Goal: Information Seeking & Learning: Check status

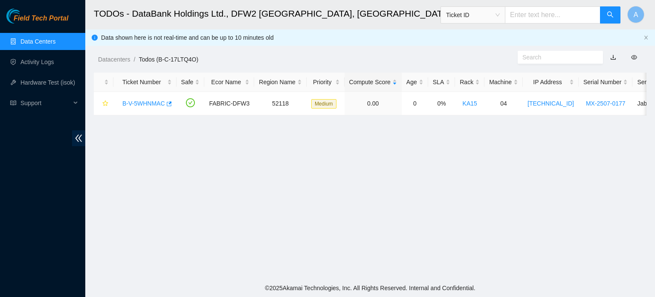
click at [27, 38] on link "Data Centers" at bounding box center [37, 41] width 35 height 7
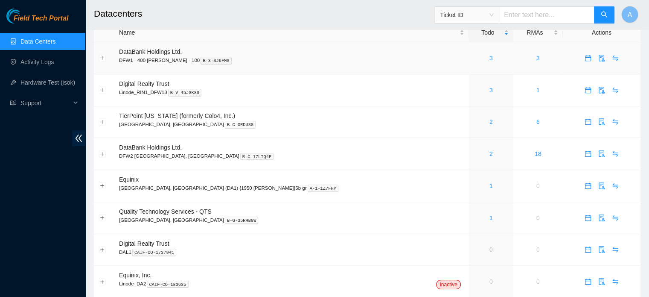
scroll to position [16, 0]
click at [489, 154] on link "2" at bounding box center [490, 152] width 3 height 7
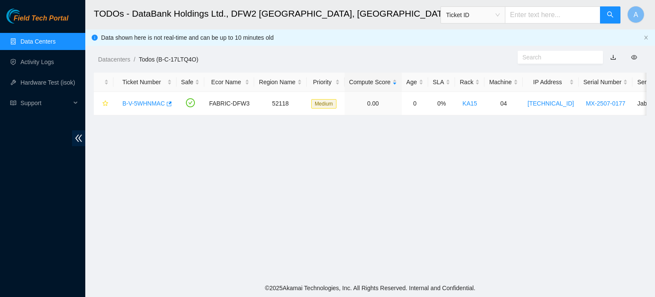
click at [55, 41] on link "Data Centers" at bounding box center [37, 41] width 35 height 7
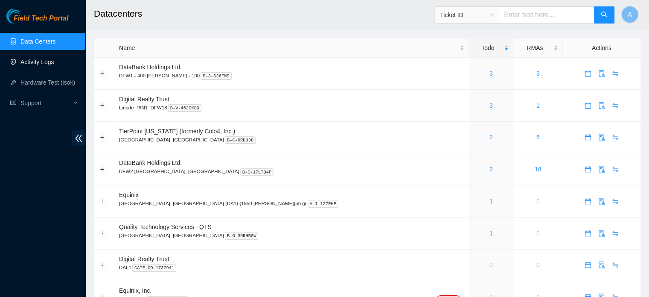
click at [34, 58] on link "Activity Logs" at bounding box center [37, 61] width 34 height 7
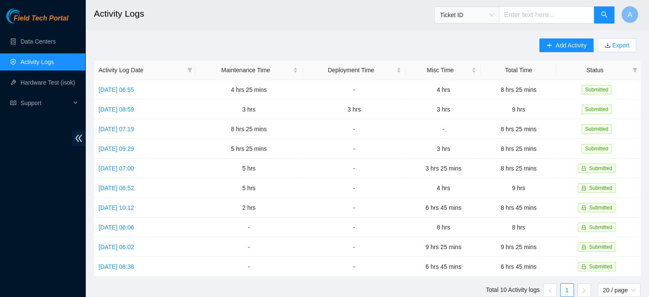
scroll to position [33, 0]
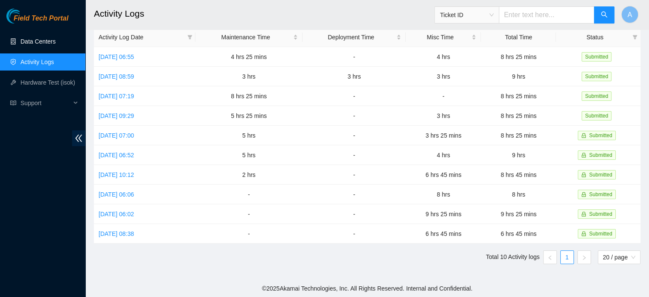
click at [40, 45] on link "Data Centers" at bounding box center [37, 41] width 35 height 7
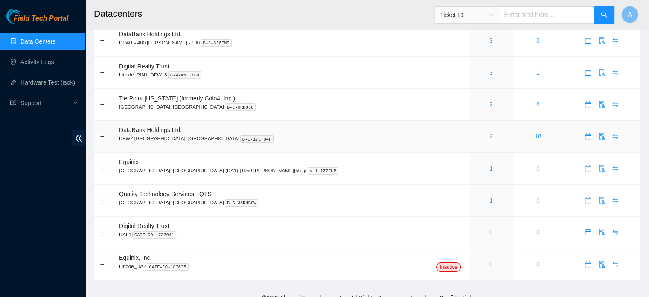
click at [489, 137] on link "2" at bounding box center [490, 136] width 3 height 7
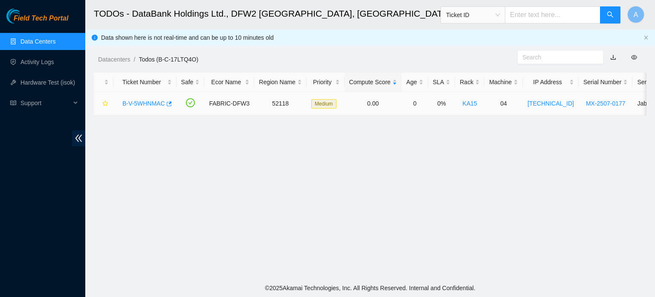
click at [140, 100] on link "B-V-5WHNMAC" at bounding box center [143, 103] width 43 height 7
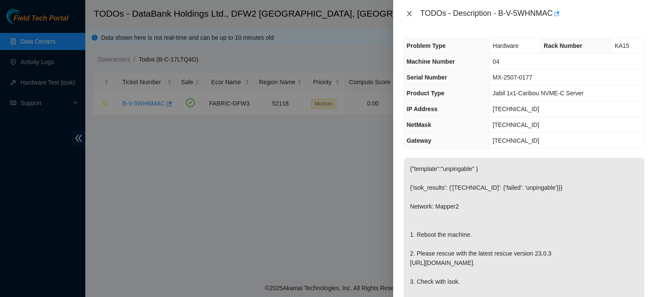
click at [406, 12] on icon "close" at bounding box center [409, 13] width 7 height 7
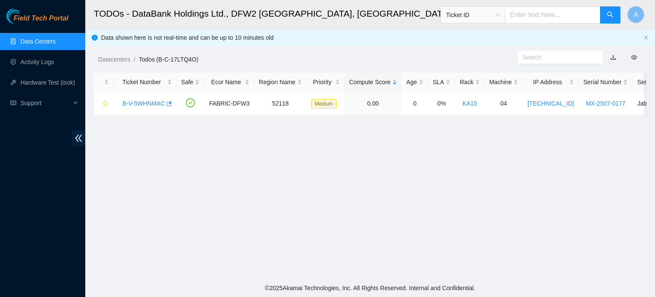
click at [55, 45] on link "Data Centers" at bounding box center [37, 41] width 35 height 7
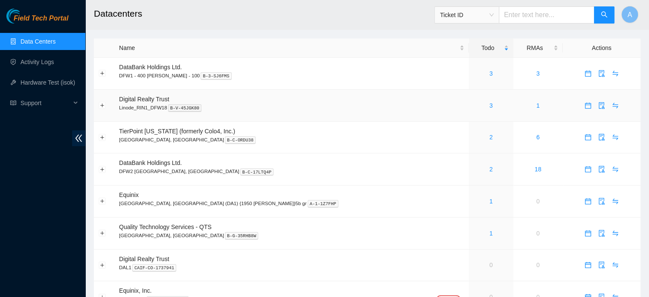
click at [474, 102] on div "3" at bounding box center [491, 105] width 35 height 9
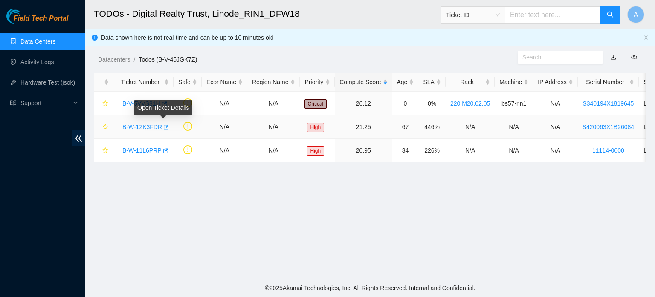
click at [164, 125] on icon "button" at bounding box center [166, 127] width 5 height 5
click at [36, 41] on link "Data Centers" at bounding box center [37, 41] width 35 height 7
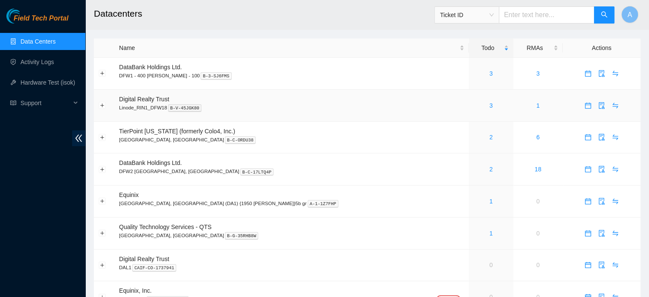
click at [474, 108] on div "3" at bounding box center [491, 105] width 35 height 9
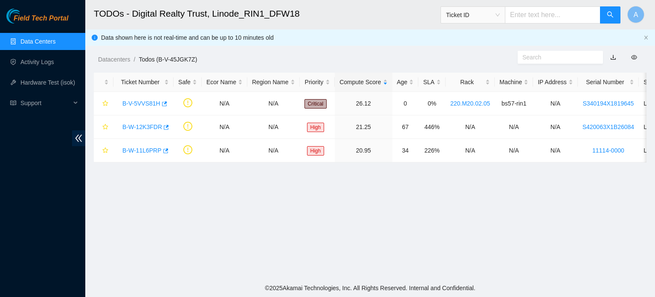
click at [55, 44] on link "Data Centers" at bounding box center [37, 41] width 35 height 7
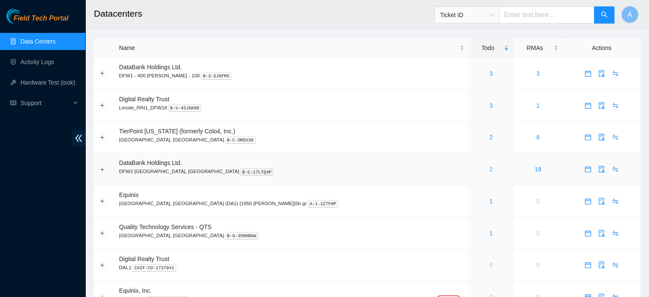
click at [489, 171] on link "2" at bounding box center [490, 169] width 3 height 7
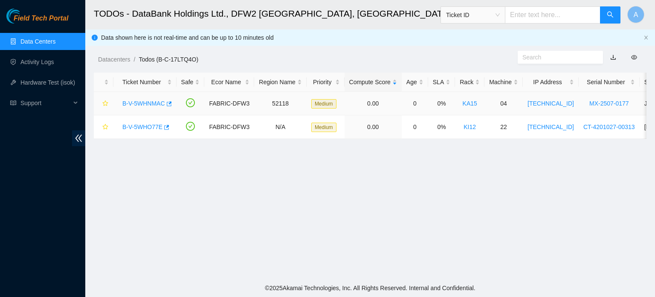
click at [142, 99] on div "B-V-5WHNMAC" at bounding box center [145, 103] width 54 height 14
click at [143, 101] on link "B-V-5WHNMAC" at bounding box center [143, 103] width 43 height 7
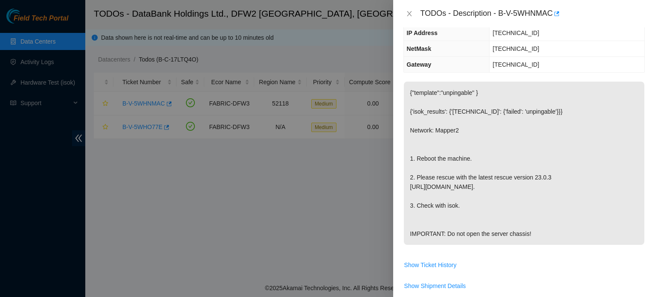
scroll to position [78, 0]
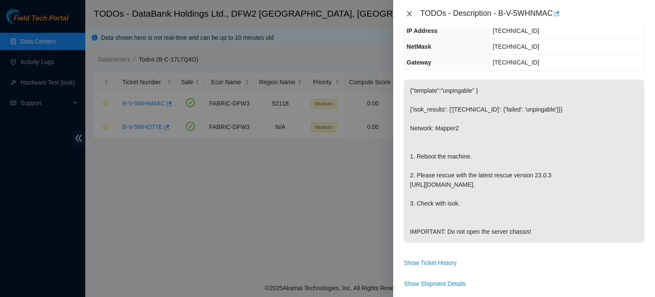
click at [409, 15] on icon "close" at bounding box center [409, 13] width 7 height 7
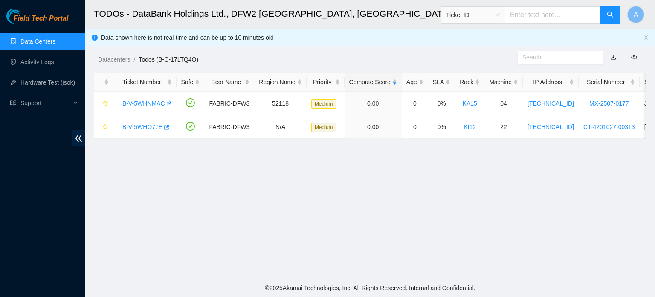
scroll to position [106, 0]
click at [148, 128] on link "B-V-5WHO77E" at bounding box center [142, 126] width 40 height 7
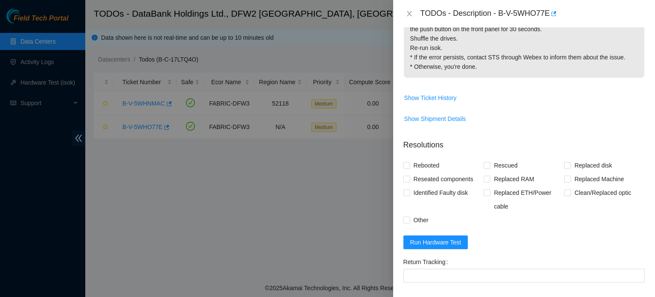
scroll to position [255, 0]
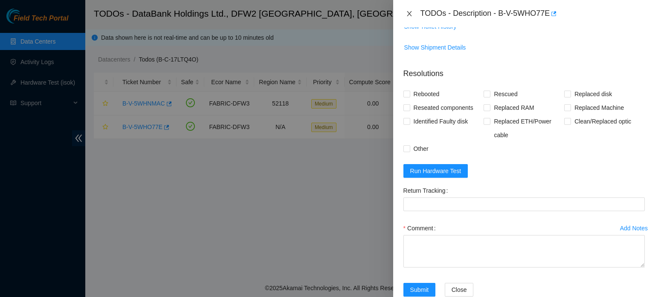
click at [409, 12] on icon "close" at bounding box center [409, 13] width 7 height 7
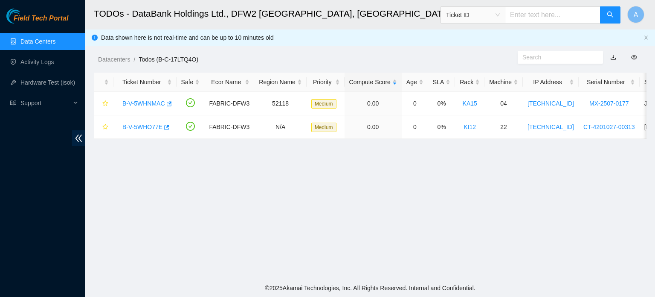
scroll to position [211, 0]
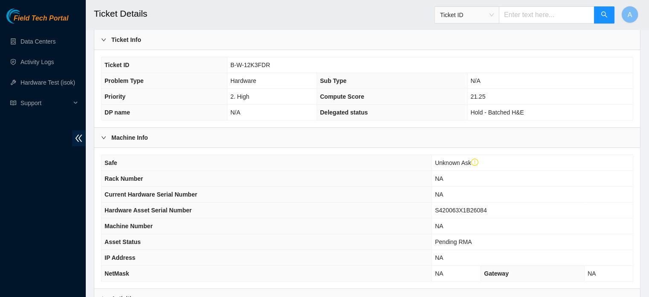
scroll to position [249, 0]
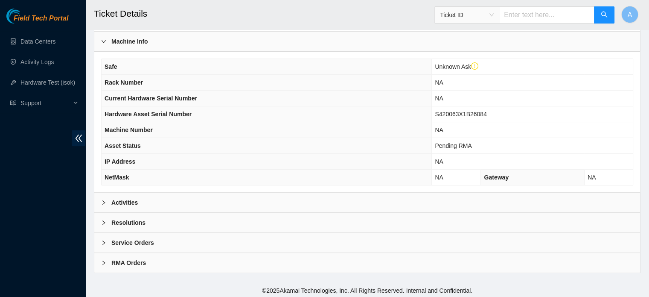
click at [151, 204] on div "Activities" at bounding box center [367, 202] width 546 height 20
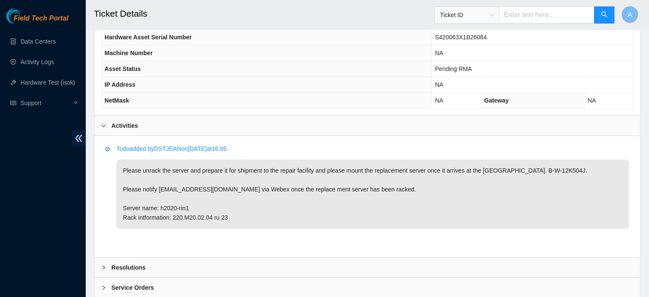
scroll to position [327, 0]
click at [49, 38] on link "Data Centers" at bounding box center [37, 41] width 35 height 7
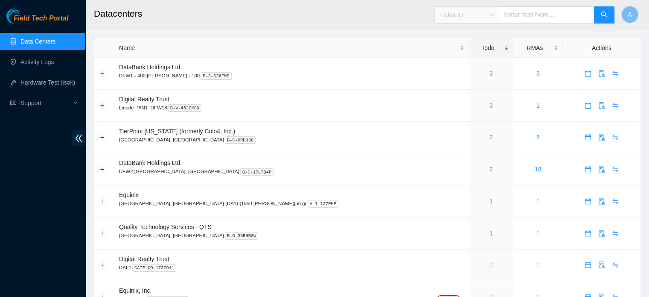
click at [485, 11] on span "Ticket ID" at bounding box center [467, 15] width 54 height 13
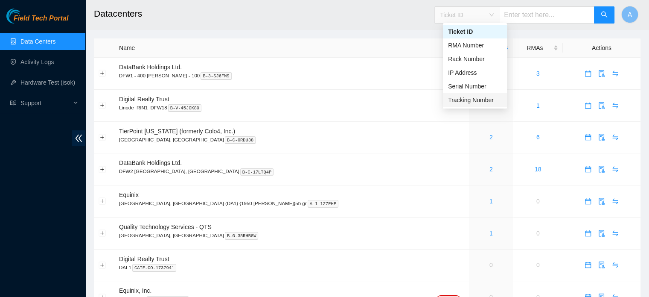
click at [463, 97] on div "Tracking Number" at bounding box center [475, 99] width 54 height 9
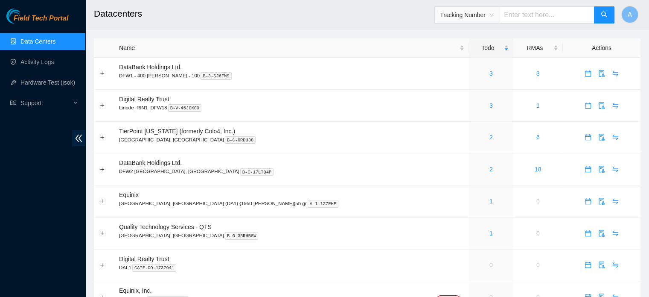
click at [516, 17] on input "text" at bounding box center [547, 14] width 96 height 17
type input "463470058925"
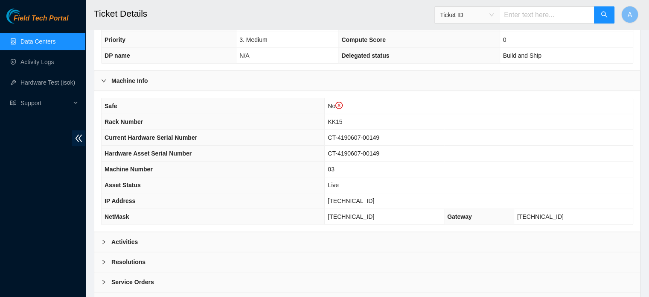
scroll to position [249, 0]
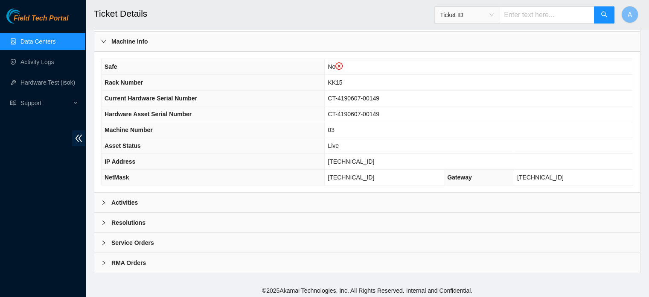
click at [185, 200] on div "Activities" at bounding box center [367, 202] width 546 height 20
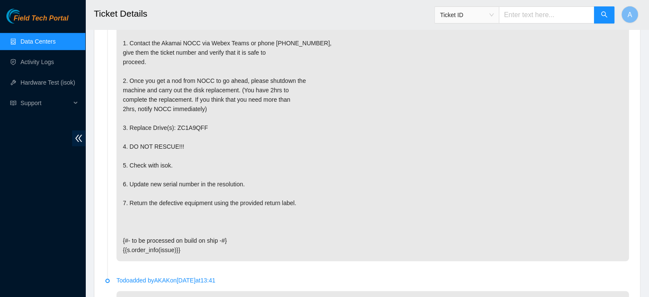
scroll to position [534, 0]
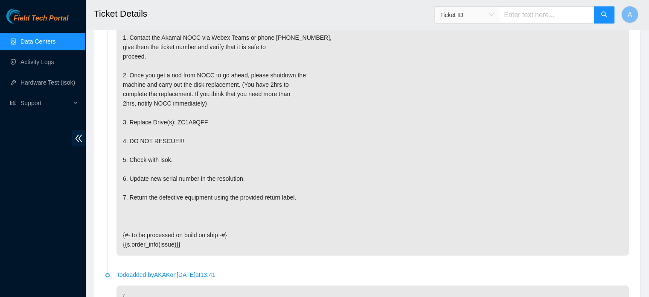
click at [48, 38] on link "Data Centers" at bounding box center [37, 41] width 35 height 7
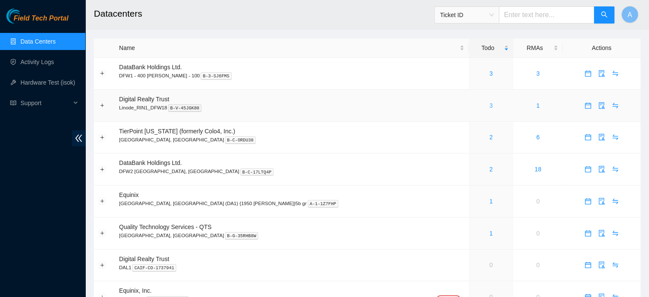
click at [489, 102] on link "3" at bounding box center [490, 105] width 3 height 7
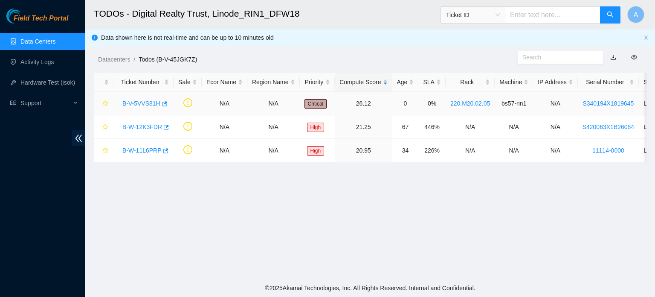
click at [140, 102] on link "B-V-5VVS81H" at bounding box center [141, 103] width 38 height 7
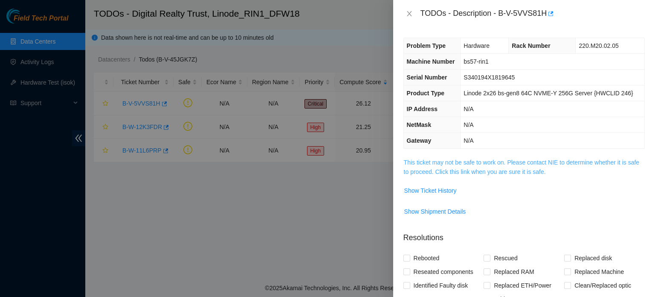
click at [415, 160] on link "This ticket may not be safe to work on. Please contact NIE to determine whether…" at bounding box center [522, 167] width 236 height 16
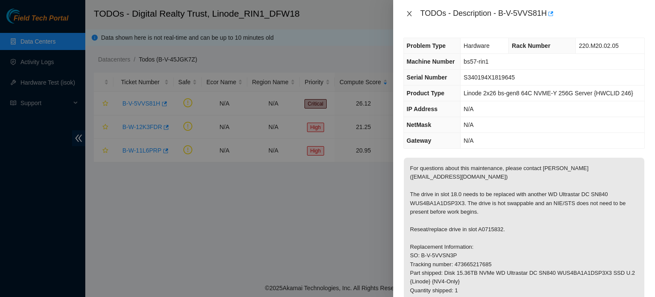
click at [411, 10] on icon "close" at bounding box center [409, 13] width 7 height 7
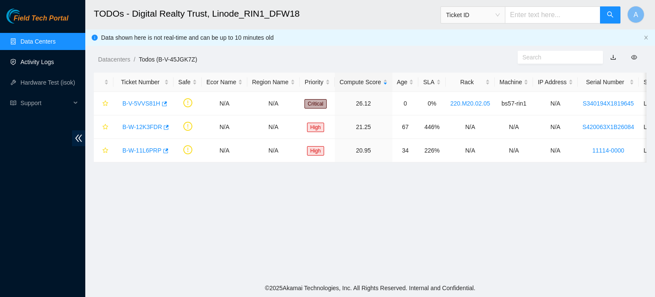
click at [43, 58] on link "Activity Logs" at bounding box center [37, 61] width 34 height 7
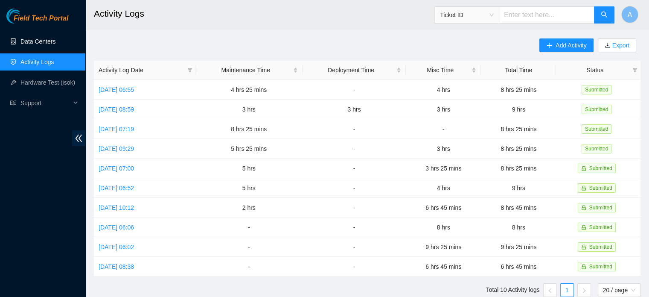
click at [46, 45] on link "Data Centers" at bounding box center [37, 41] width 35 height 7
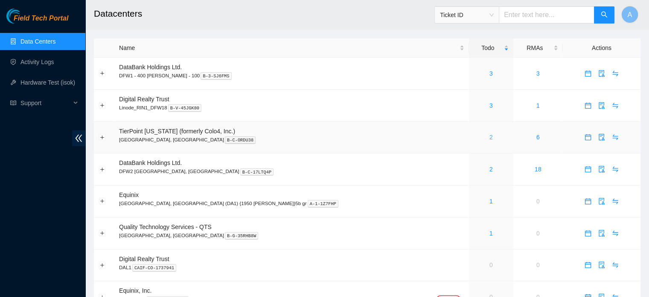
click at [489, 137] on link "2" at bounding box center [490, 137] width 3 height 7
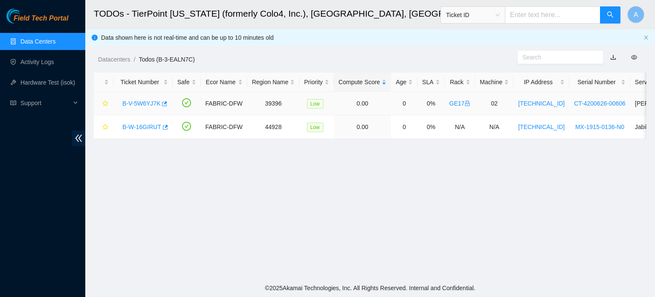
click at [146, 106] on link "B-V-5W6YJ7K" at bounding box center [141, 103] width 38 height 7
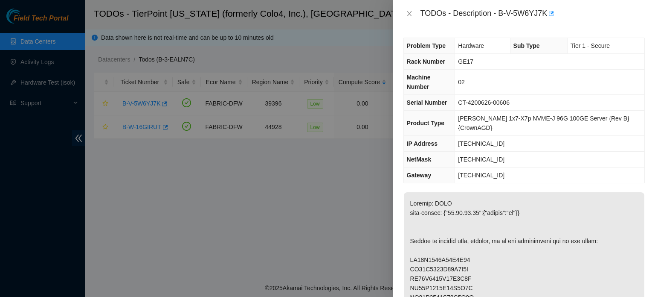
click at [405, 18] on div "TODOs - Description - B-V-5W6YJ7K" at bounding box center [525, 14] width 242 height 14
click at [409, 10] on icon "close" at bounding box center [409, 13] width 7 height 7
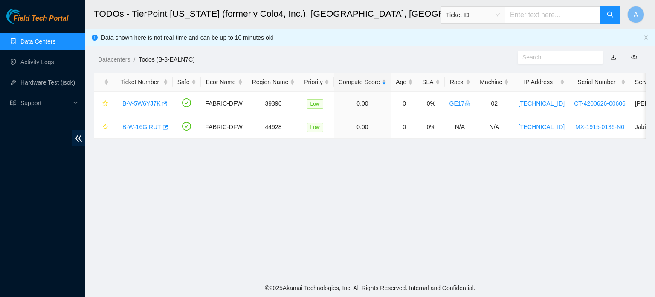
click at [372, 22] on h2 "TODOs - TierPoint [US_STATE] (formerly Colo4, Inc.), [GEOGRAPHIC_DATA], [GEOGRA…" at bounding box center [317, 13] width 447 height 27
click at [49, 38] on link "Data Centers" at bounding box center [37, 41] width 35 height 7
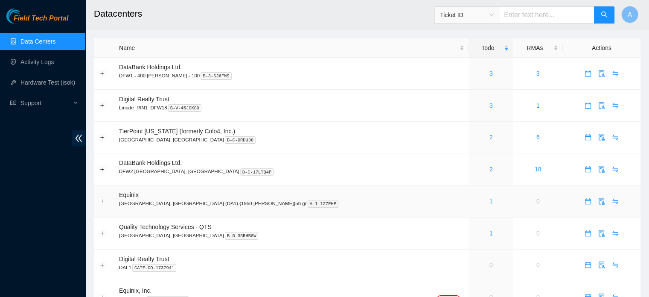
click at [489, 201] on link "1" at bounding box center [490, 201] width 3 height 7
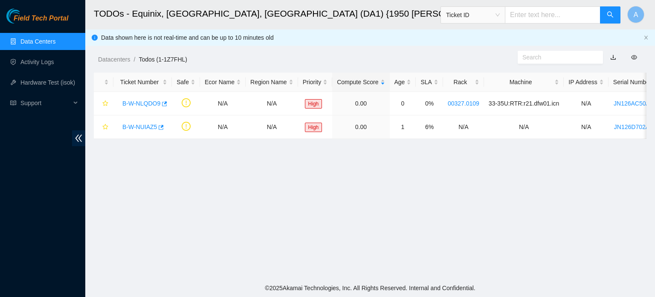
click at [29, 45] on link "Data Centers" at bounding box center [37, 41] width 35 height 7
